Goal: Navigation & Orientation: Understand site structure

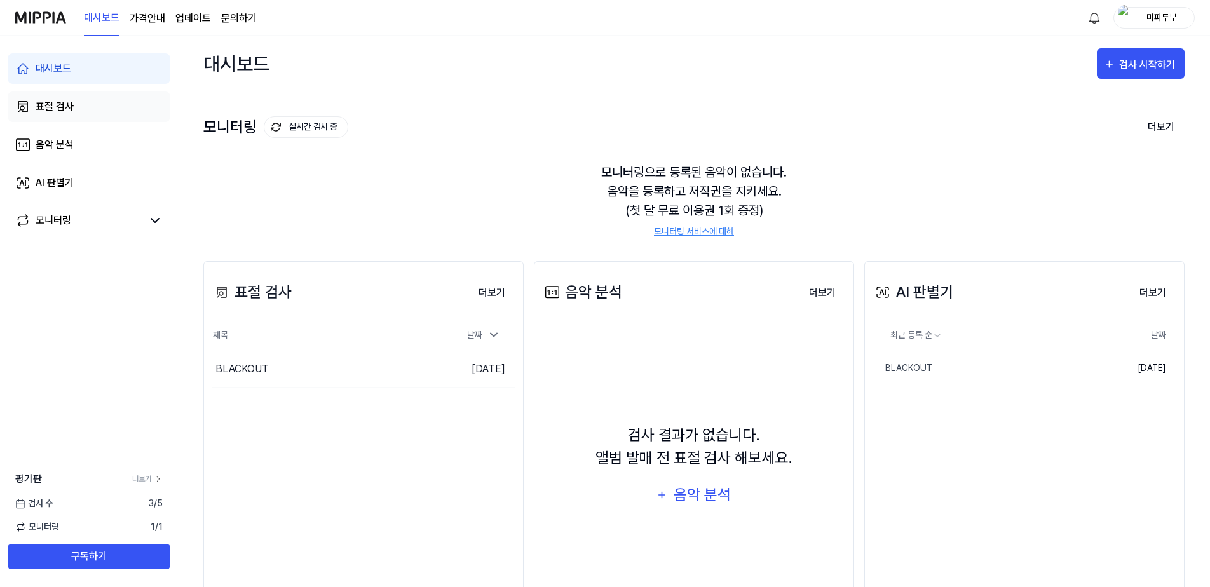
click at [55, 105] on div "표절 검사" at bounding box center [55, 106] width 38 height 15
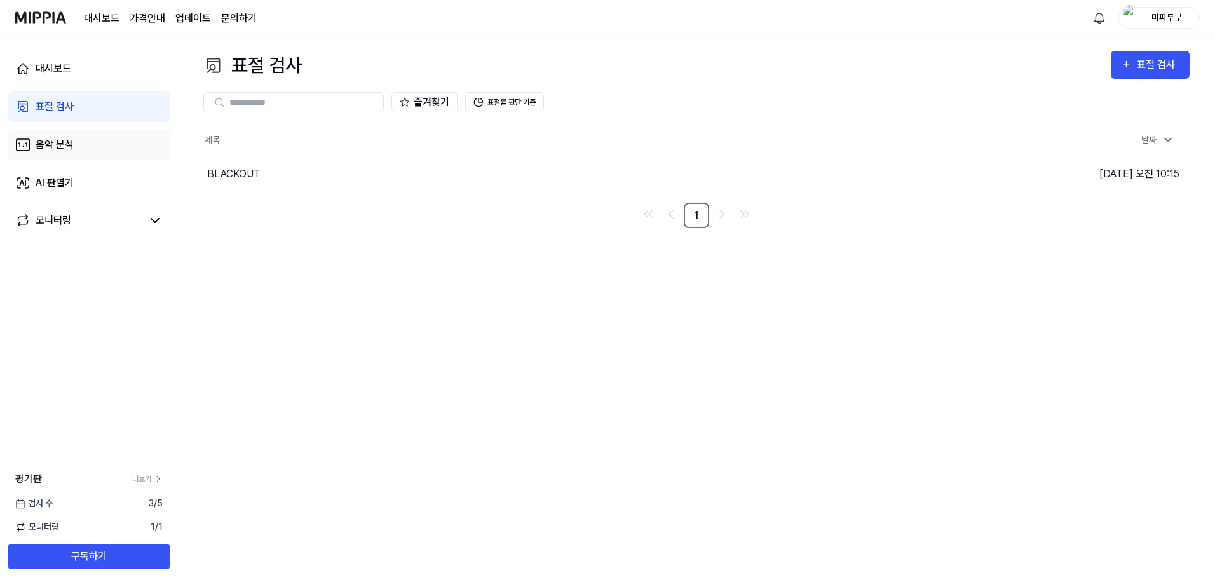
click at [58, 135] on link "음악 분석" at bounding box center [89, 145] width 163 height 30
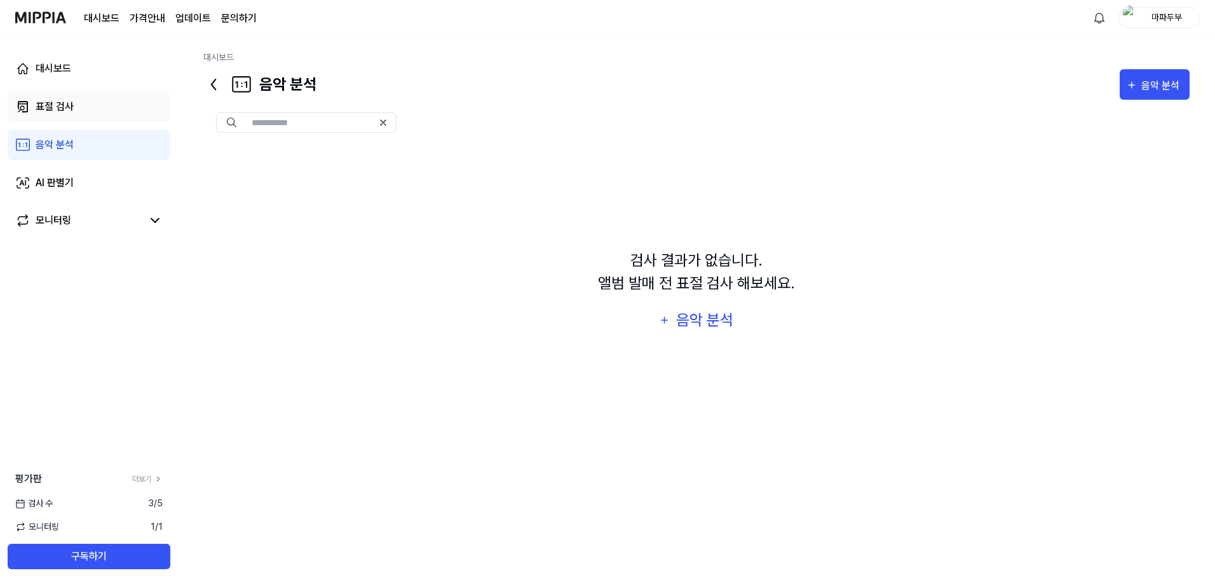
click at [61, 103] on div "표절 검사" at bounding box center [55, 106] width 38 height 15
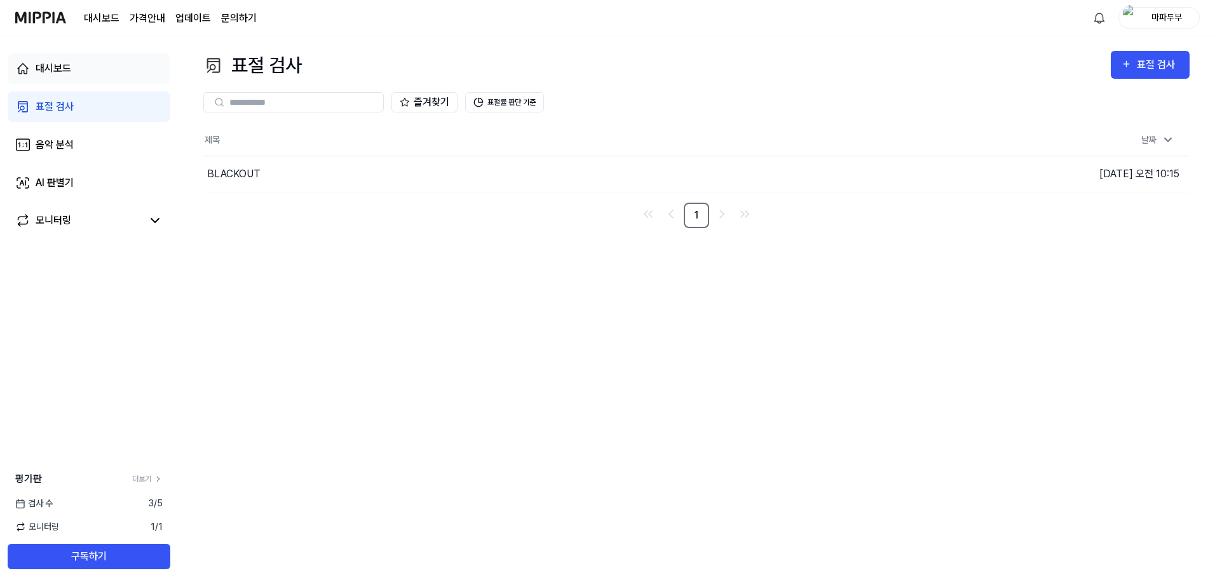
click at [81, 65] on link "대시보드" at bounding box center [89, 68] width 163 height 30
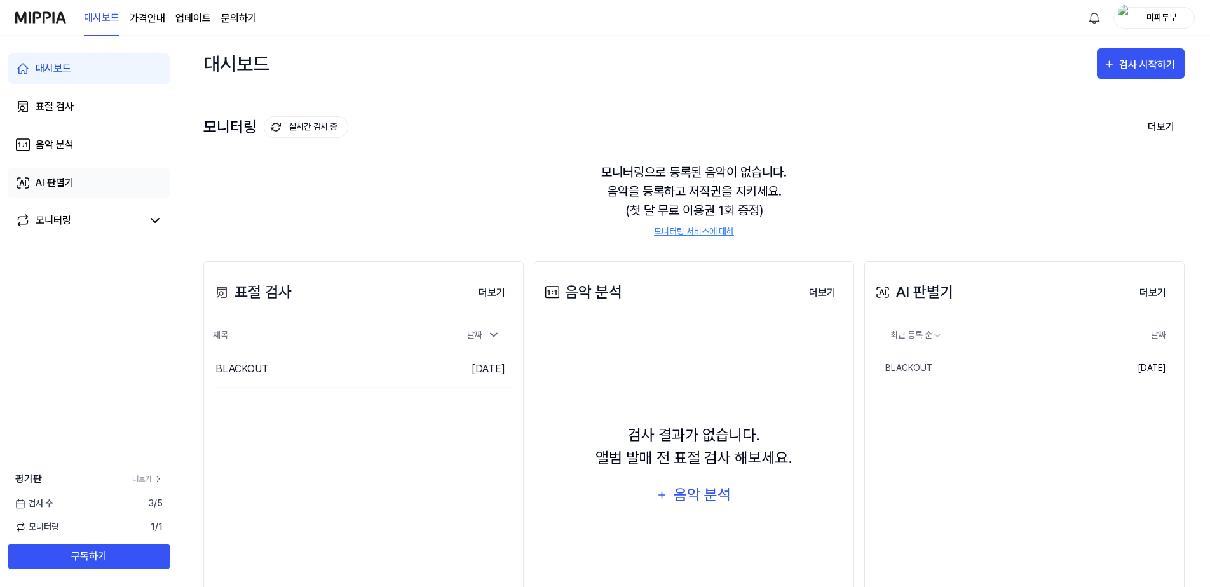
click at [74, 175] on link "AI 판별기" at bounding box center [89, 183] width 163 height 30
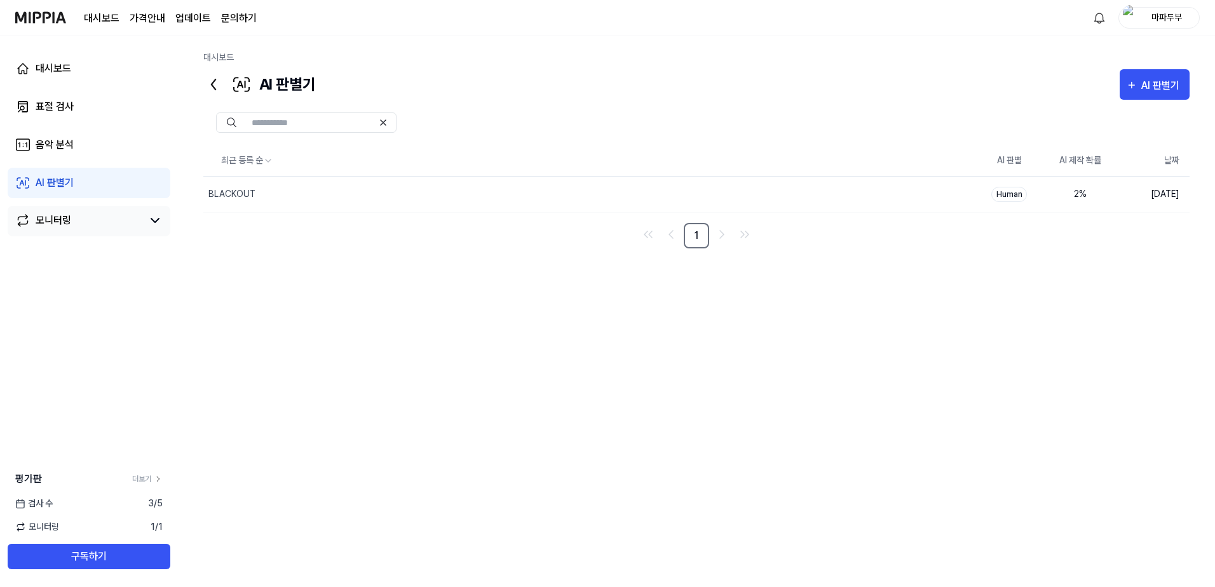
click at [74, 221] on link "모니터링" at bounding box center [78, 220] width 127 height 15
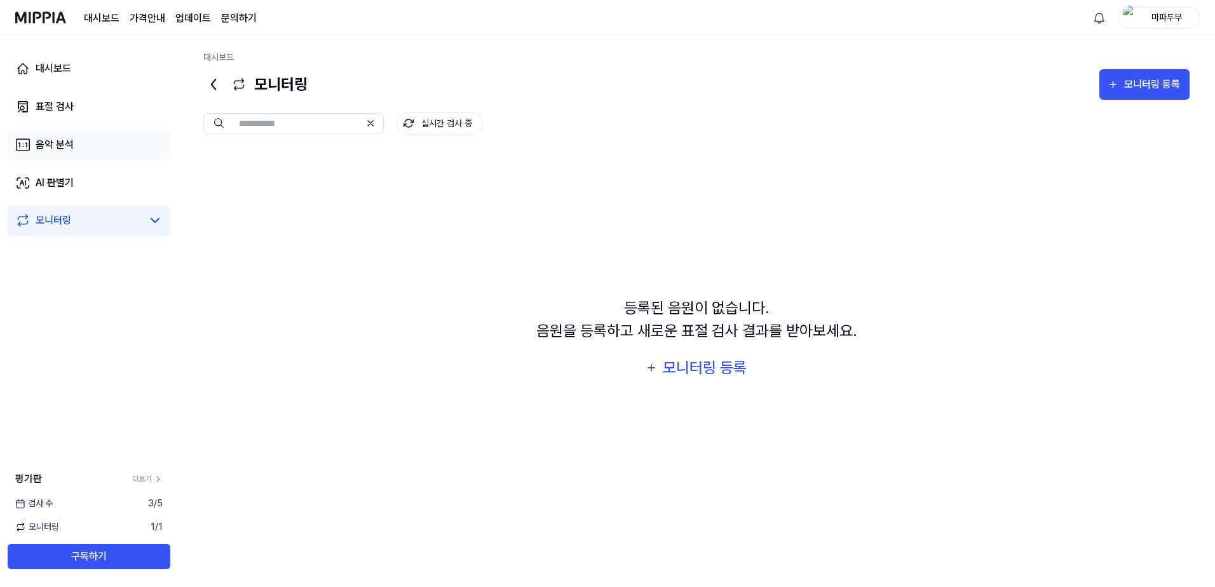
click at [76, 142] on link "음악 분석" at bounding box center [89, 145] width 163 height 30
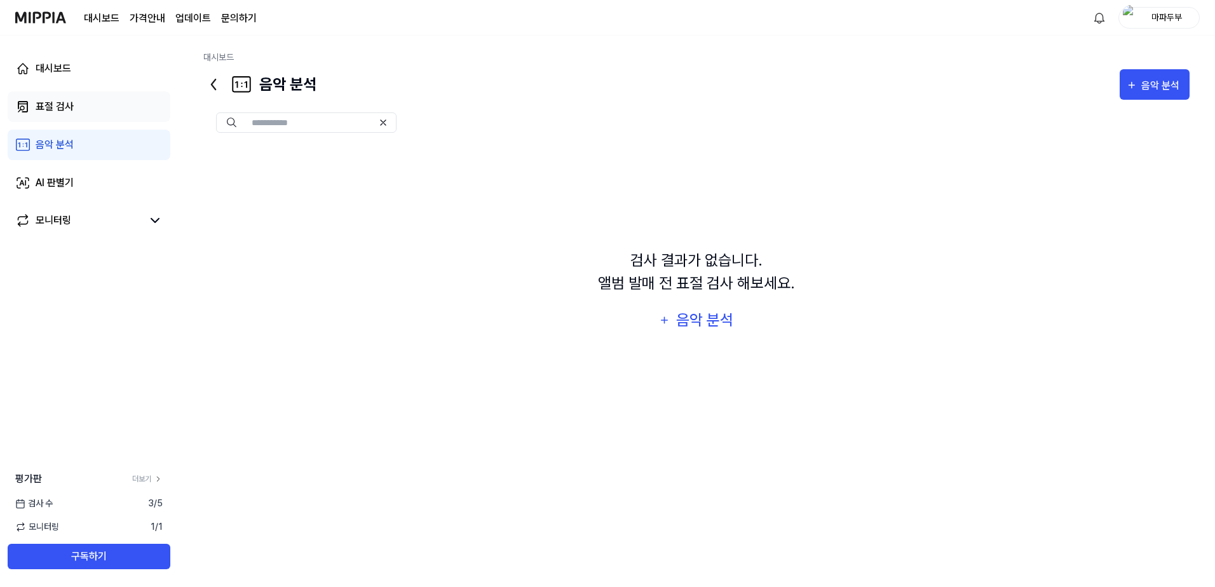
click at [83, 111] on link "표절 검사" at bounding box center [89, 106] width 163 height 30
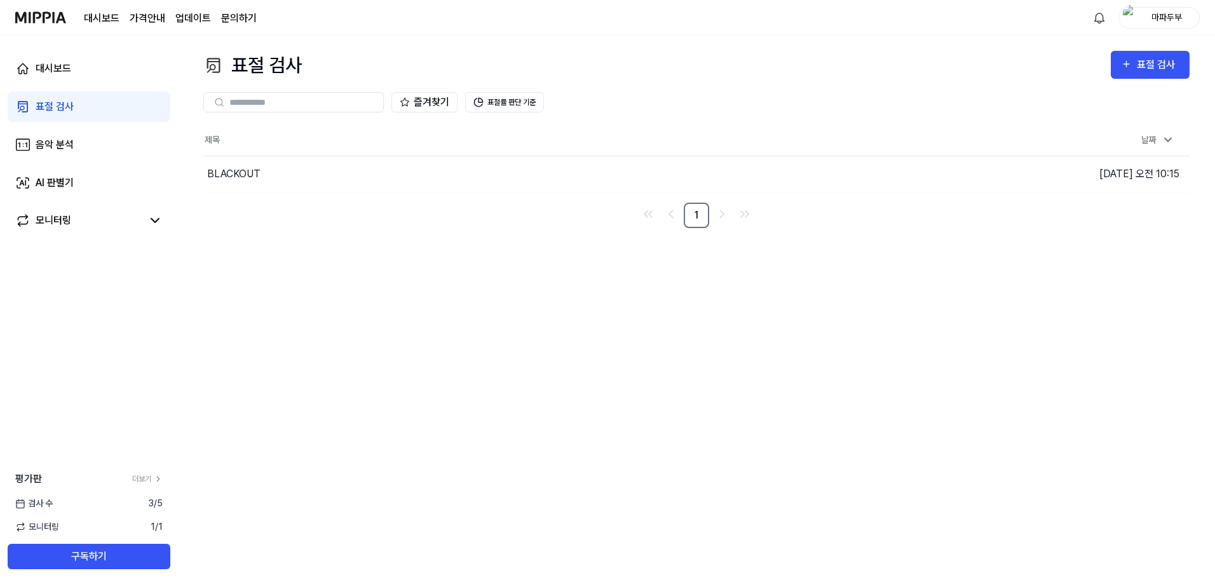
click at [91, 88] on div "대시보드 표절 검사 음악 분석 AI 판별기 모니터링" at bounding box center [89, 145] width 178 height 219
click at [94, 67] on link "대시보드" at bounding box center [89, 68] width 163 height 30
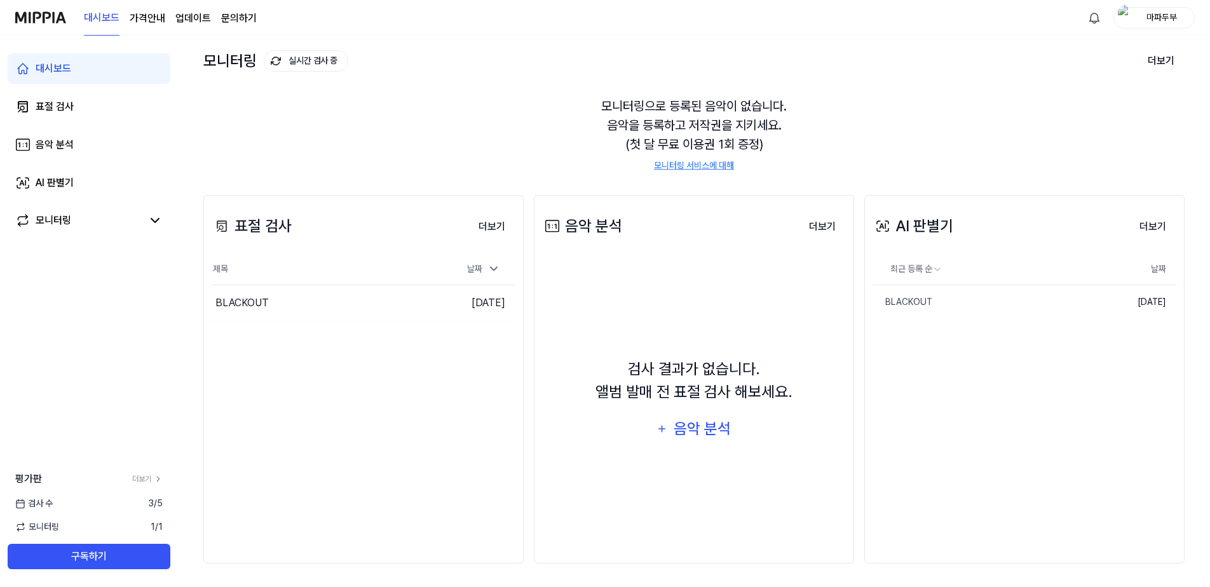
scroll to position [68, 0]
